Goal: Task Accomplishment & Management: Manage account settings

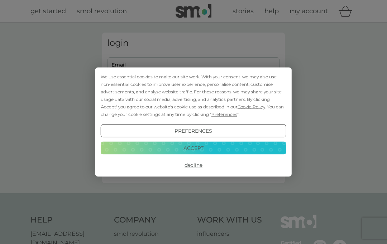
click at [203, 146] on button "Accept" at bounding box center [194, 148] width 186 height 13
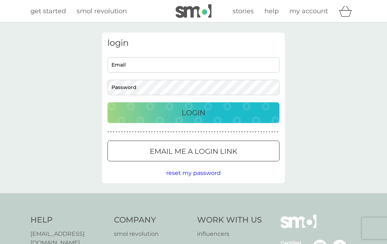
click at [205, 61] on input "Email" at bounding box center [194, 64] width 172 height 15
type input "peter.dougal@sky.com"
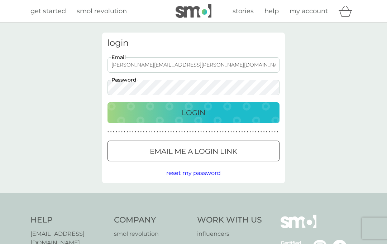
click at [194, 113] on button "Login" at bounding box center [194, 113] width 172 height 21
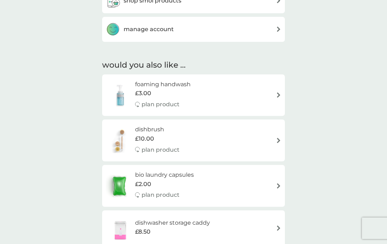
scroll to position [465, 0]
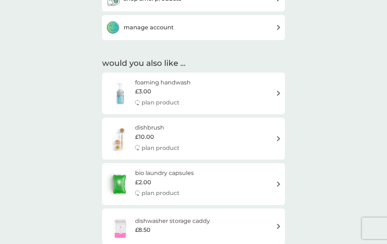
click at [269, 177] on div "bio laundry capsules £2.00 plan product" at bounding box center [194, 184] width 176 height 31
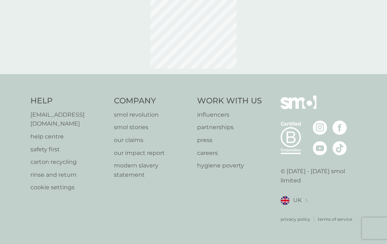
scroll to position [10, 0]
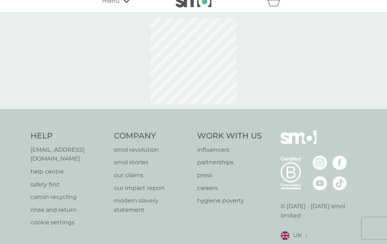
select select "42"
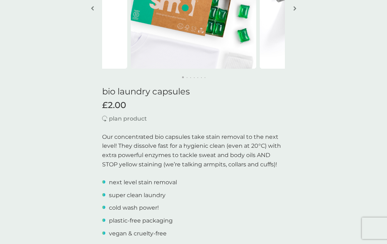
scroll to position [107, 0]
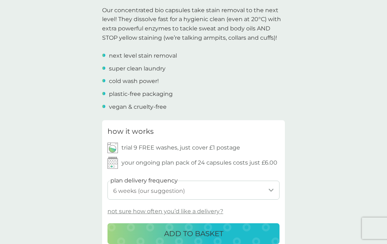
scroll to position [250, 0]
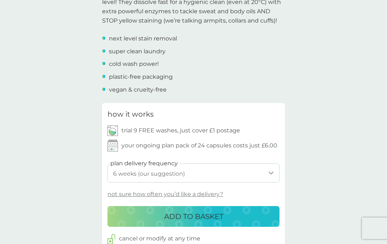
click at [269, 170] on select "1 week 2 weeks 3 weeks 4 weeks 5 weeks 6 weeks (our suggestion) 7 weeks 8 weeks…" at bounding box center [194, 173] width 172 height 19
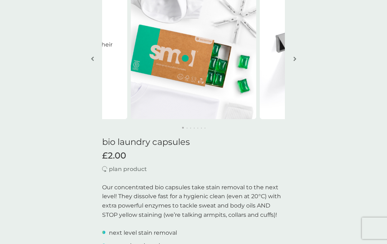
scroll to position [0, 0]
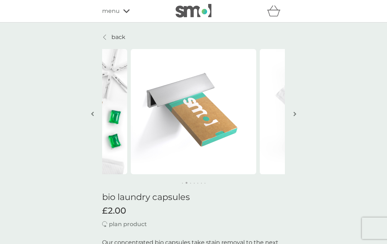
click at [108, 37] on link "back" at bounding box center [113, 37] width 23 height 9
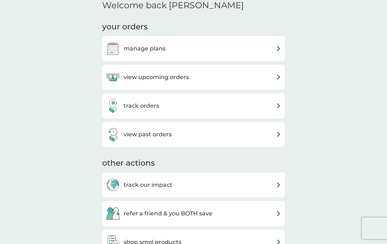
scroll to position [221, 0]
click at [277, 52] on div "manage plans" at bounding box center [194, 48] width 176 height 14
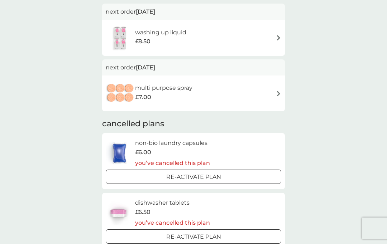
scroll to position [121, 0]
click at [190, 149] on div "£6.00" at bounding box center [172, 152] width 75 height 9
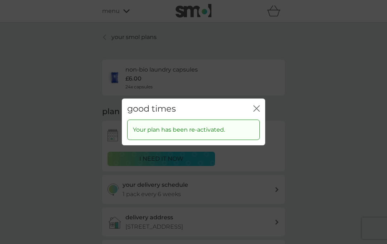
click at [255, 112] on icon "close" at bounding box center [256, 108] width 6 height 6
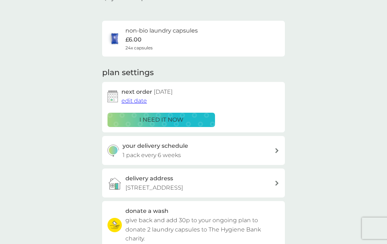
scroll to position [40, 0]
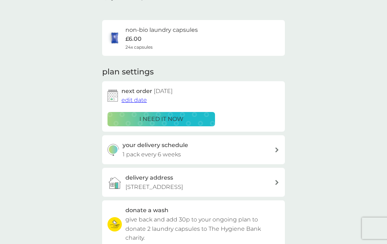
click at [272, 146] on div "your delivery schedule 1 pack every 6 weeks" at bounding box center [199, 150] width 152 height 18
select select "42"
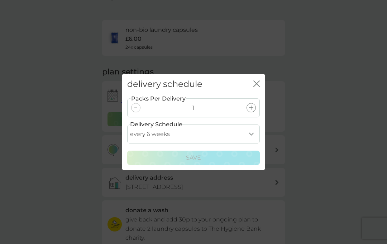
click at [259, 87] on icon "close" at bounding box center [256, 84] width 6 height 6
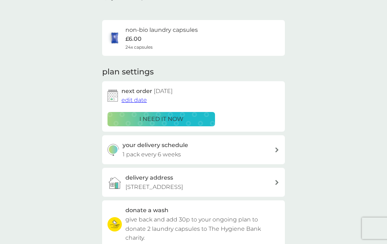
click at [303, 84] on div "your smol plans non-bio laundry capsules £6.00 24x capsules plan settings next …" at bounding box center [193, 154] width 387 height 342
click at [319, 97] on div "your smol plans non-bio laundry capsules £6.00 24x capsules plan settings next …" at bounding box center [193, 154] width 387 height 342
click at [320, 101] on div "your smol plans non-bio laundry capsules £6.00 24x capsules plan settings next …" at bounding box center [193, 154] width 387 height 342
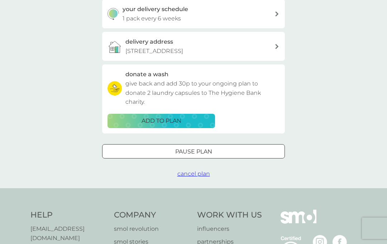
scroll to position [180, 0]
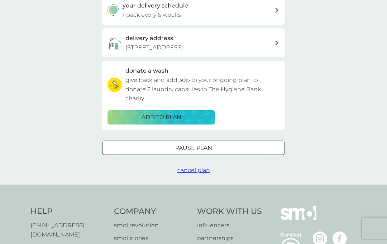
click at [194, 170] on span "cancel plan" at bounding box center [193, 170] width 33 height 7
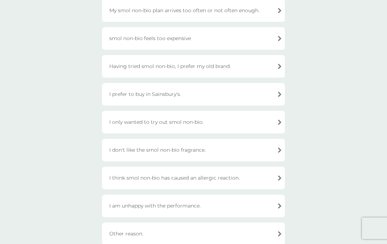
scroll to position [143, 0]
click at [275, 231] on div "Other reason." at bounding box center [193, 233] width 183 height 23
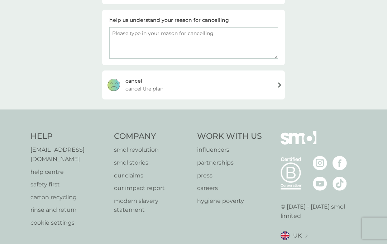
click at [278, 86] on div "[PERSON_NAME] the plan" at bounding box center [193, 85] width 183 height 29
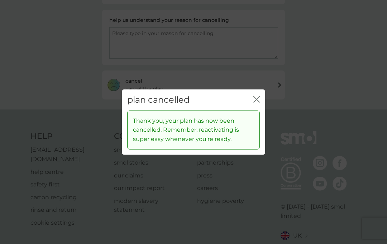
click at [258, 103] on icon "close" at bounding box center [256, 99] width 6 height 6
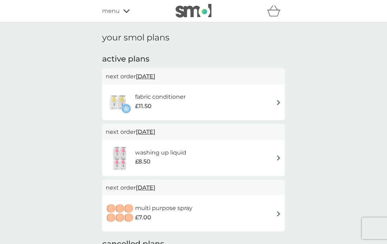
click at [122, 9] on div "menu" at bounding box center [132, 10] width 61 height 9
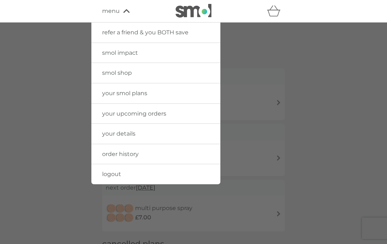
click at [175, 77] on link "smol shop" at bounding box center [155, 73] width 129 height 20
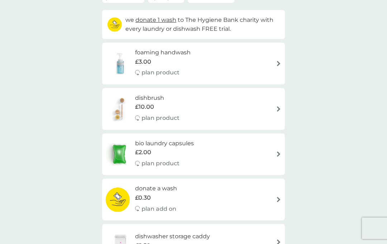
scroll to position [77, 0]
